Goal: Task Accomplishment & Management: Manage account settings

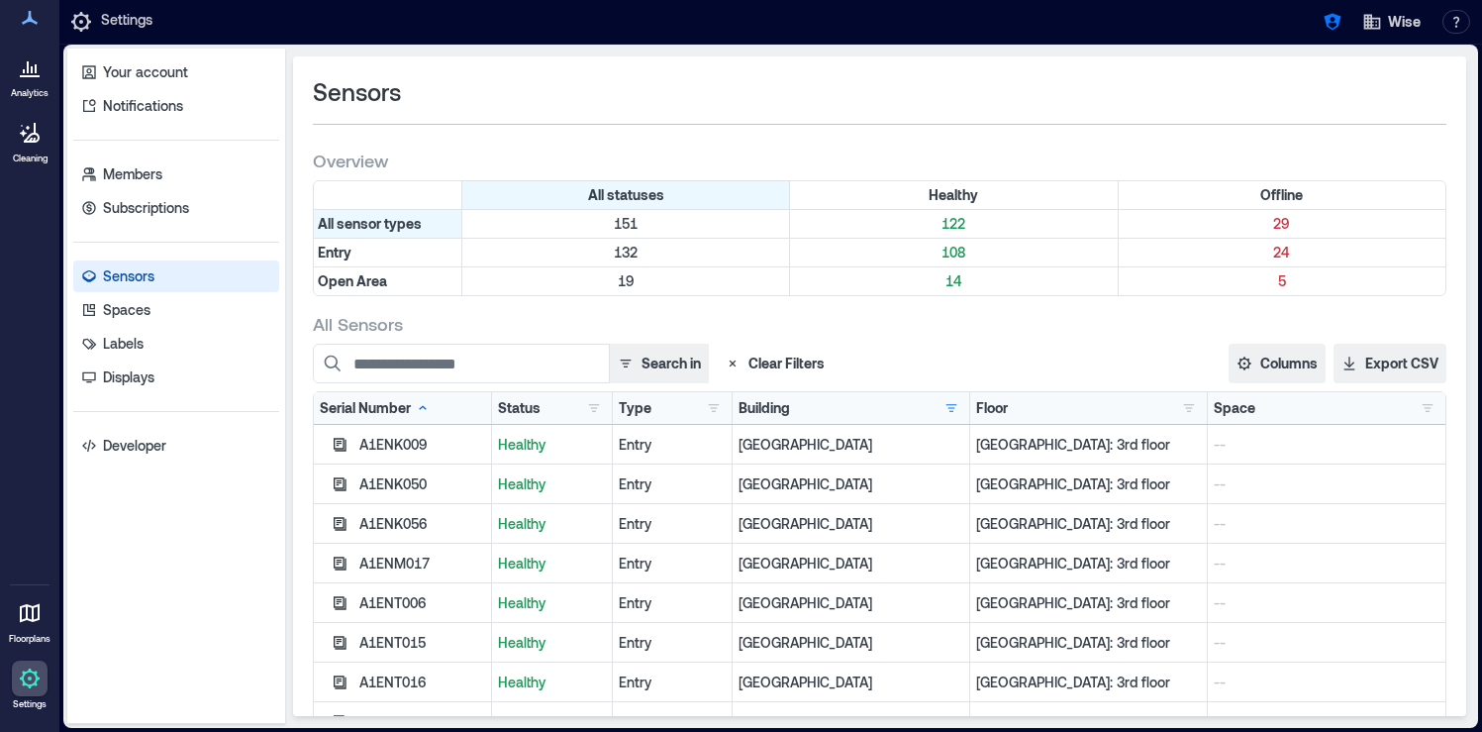
scroll to position [225, 0]
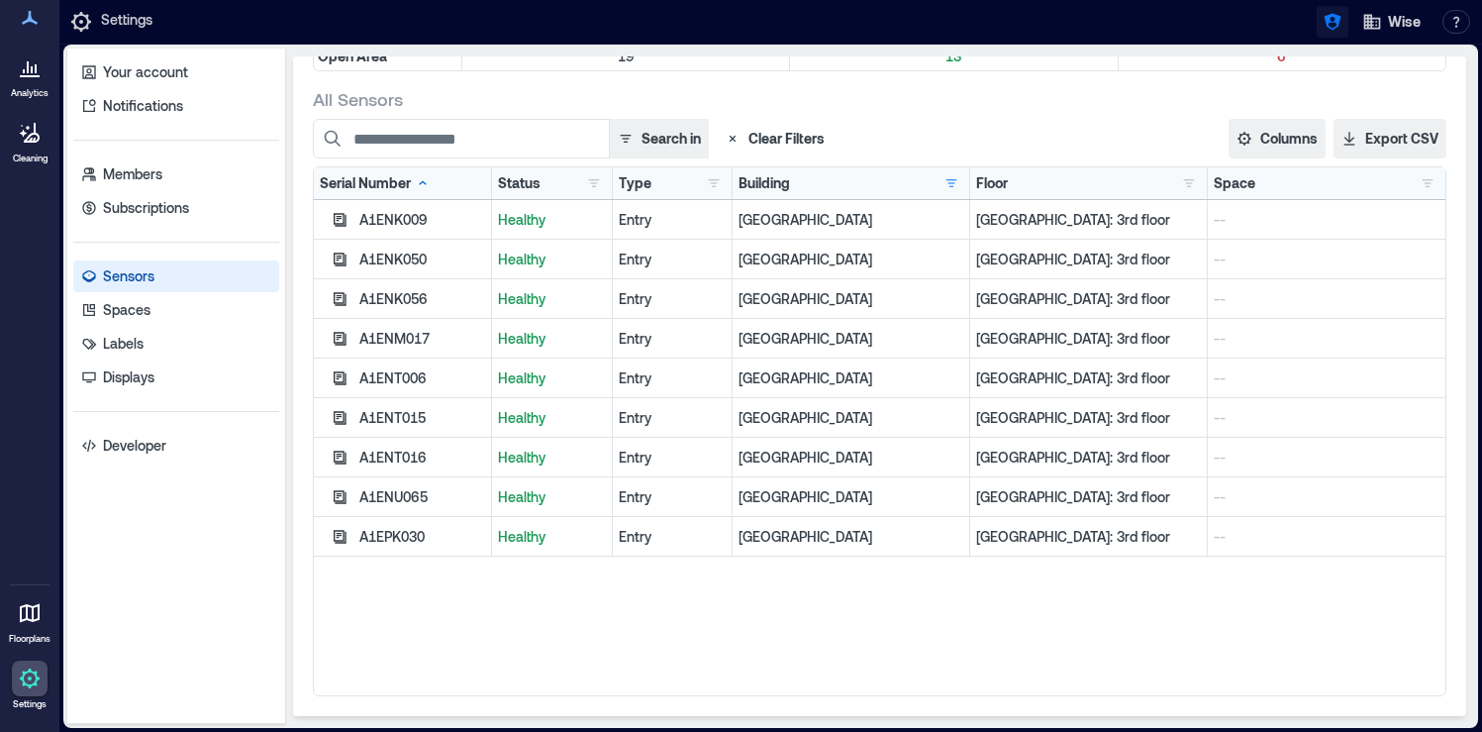
click at [1342, 18] on icon "button" at bounding box center [1333, 22] width 20 height 20
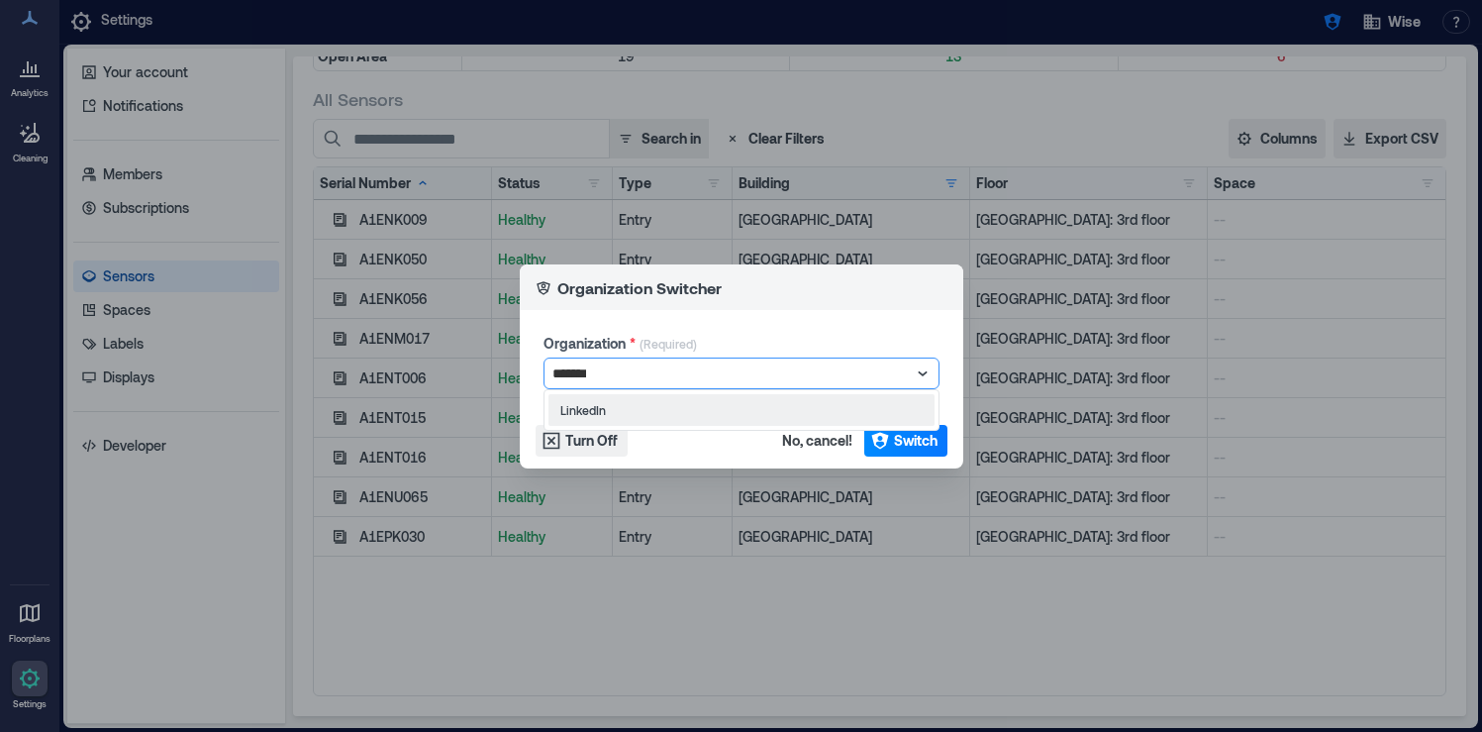
type input "********"
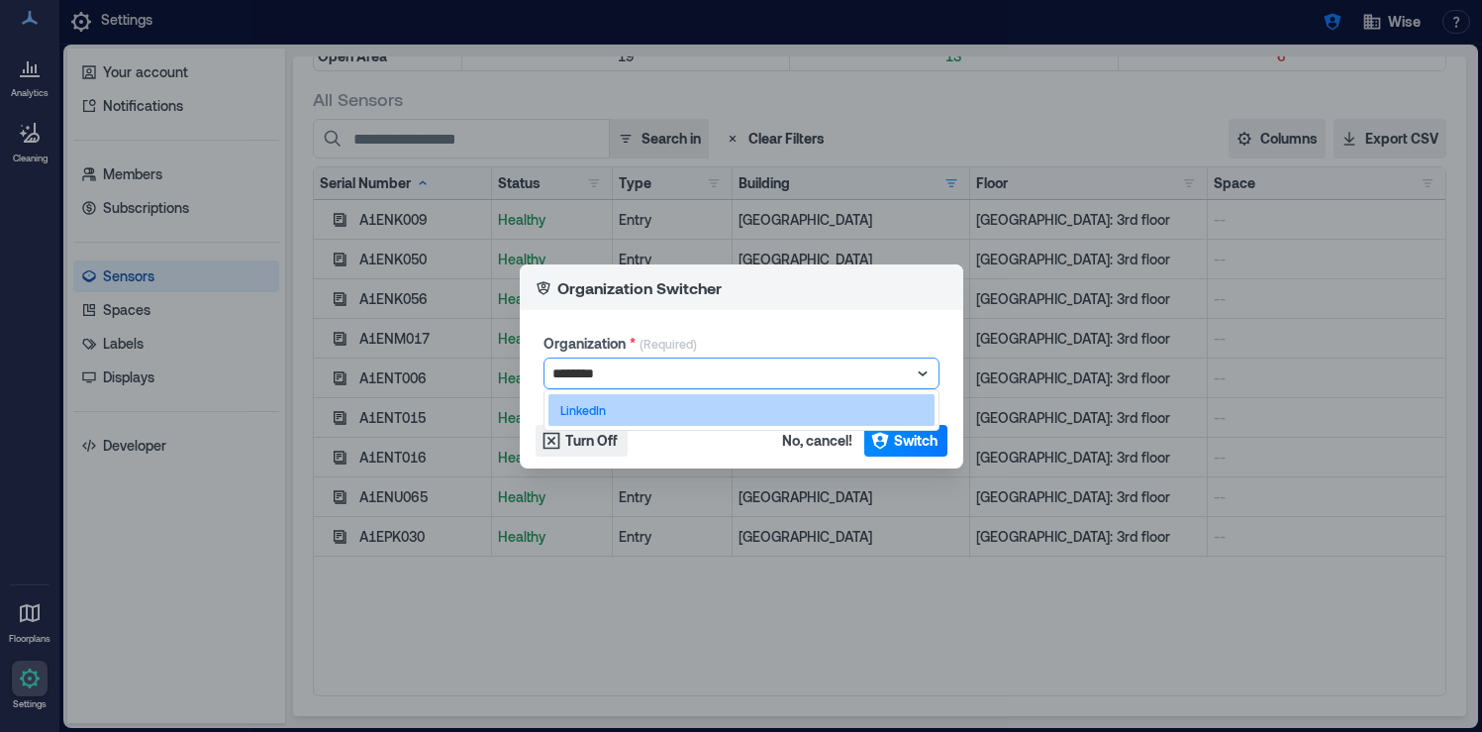
click at [620, 410] on div "LinkedIn" at bounding box center [742, 410] width 386 height 32
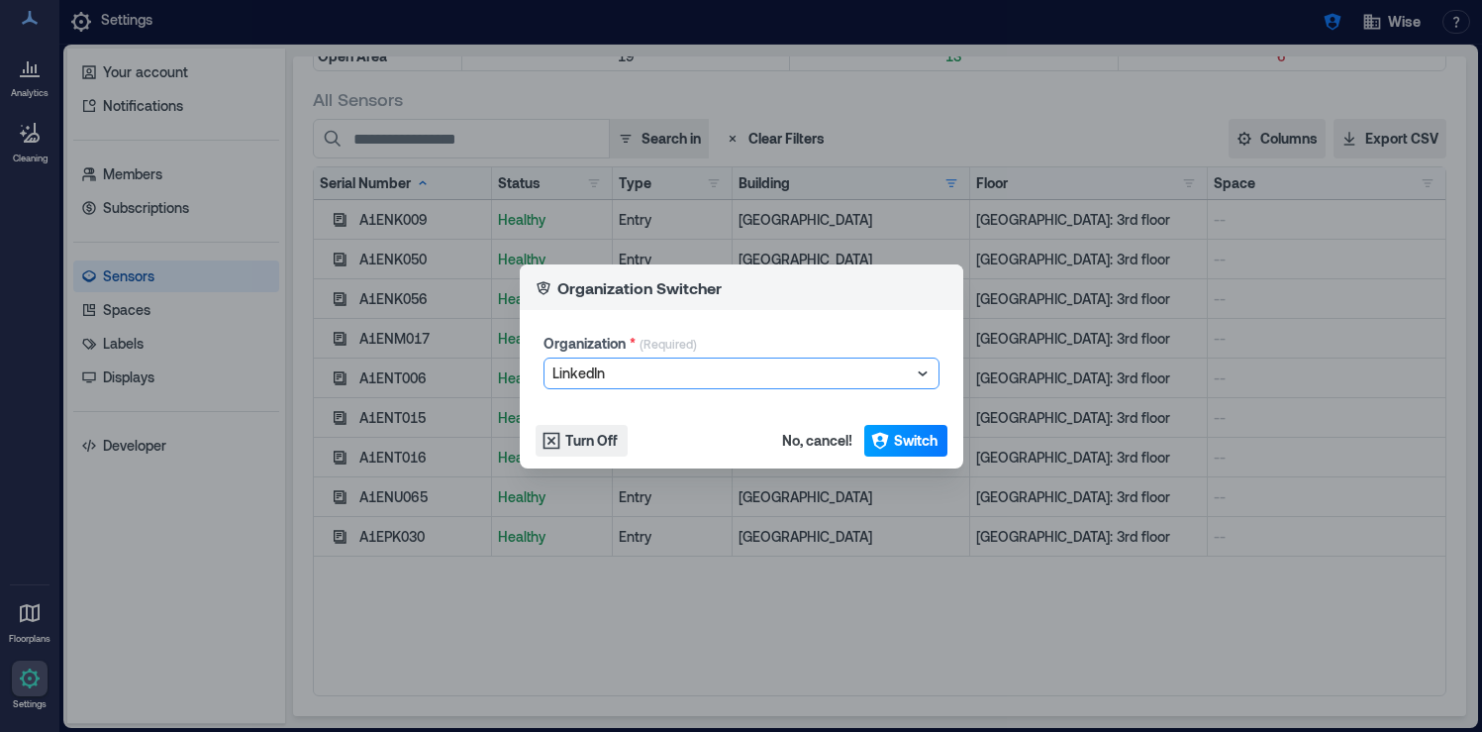
click at [876, 440] on icon "button" at bounding box center [879, 440] width 17 height 17
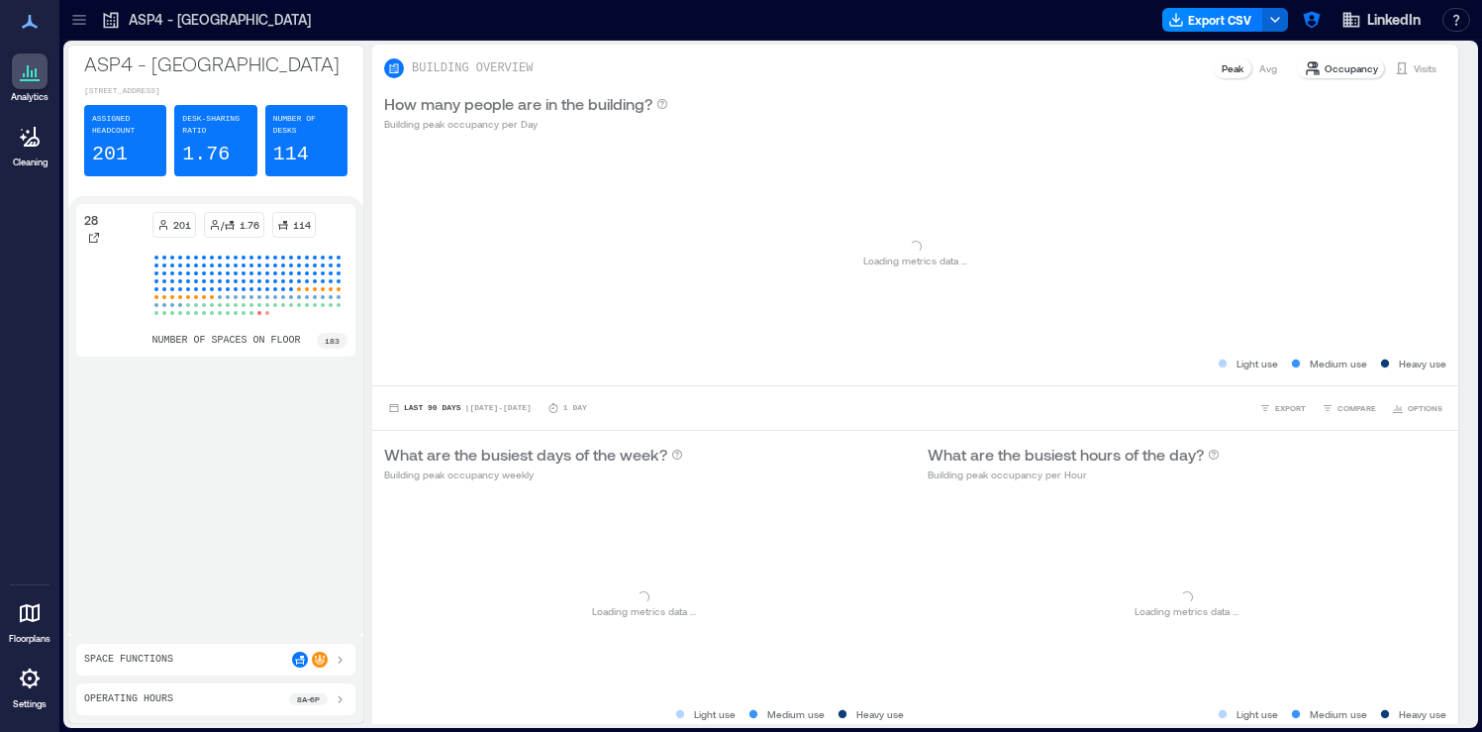
click at [87, 23] on icon at bounding box center [79, 20] width 20 height 20
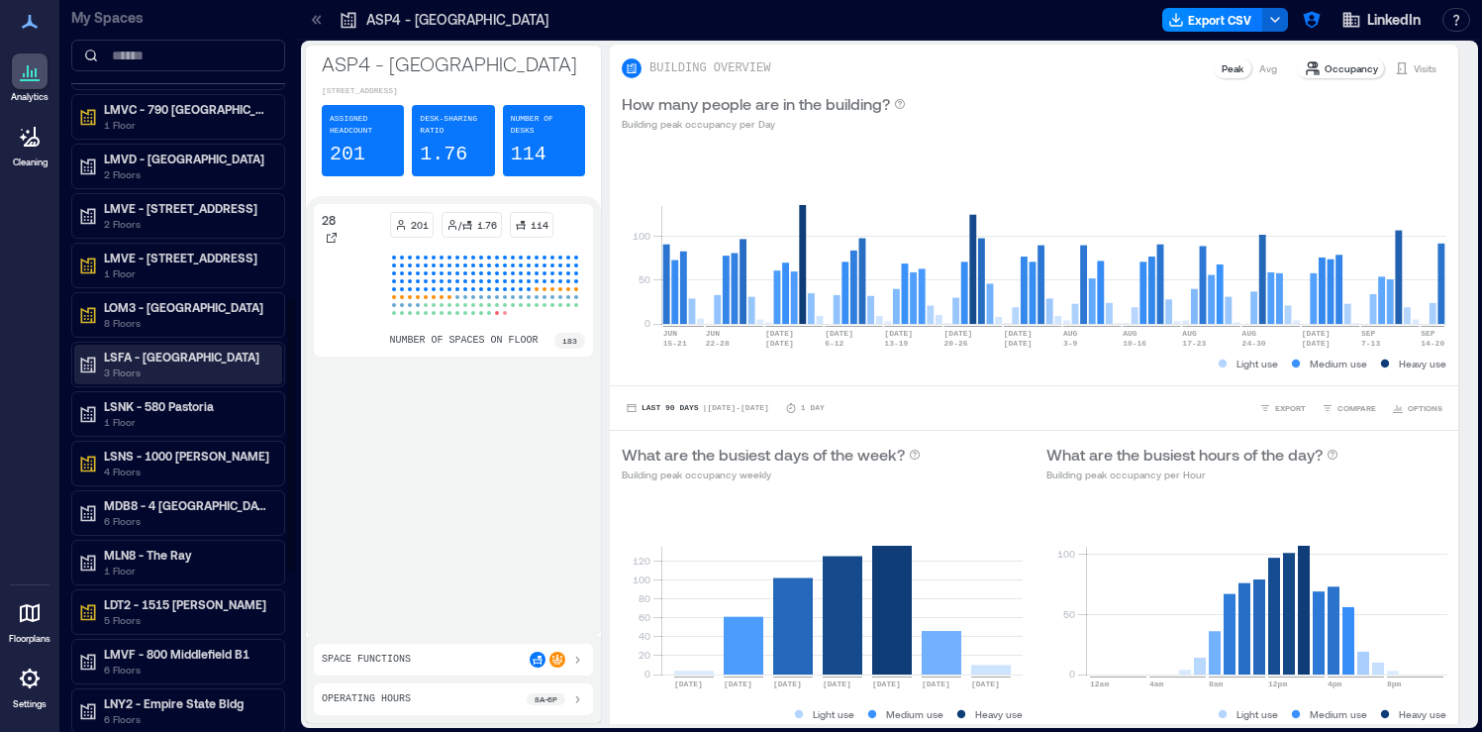
scroll to position [1019, 0]
